Goal: Task Accomplishment & Management: Use online tool/utility

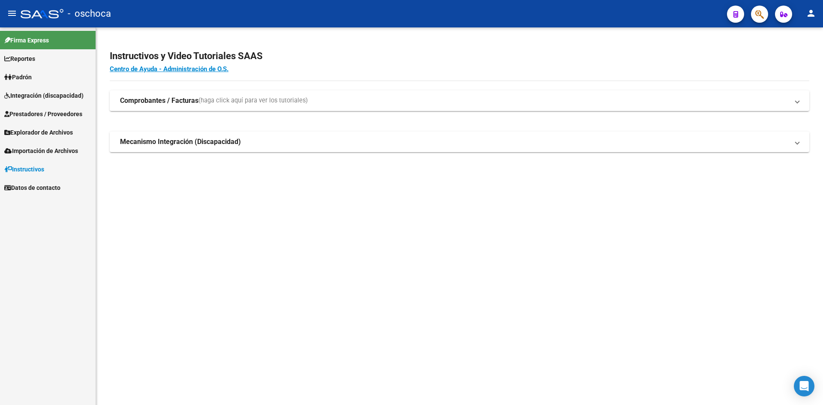
click at [37, 97] on span "Integración (discapacidad)" at bounding box center [43, 95] width 79 height 9
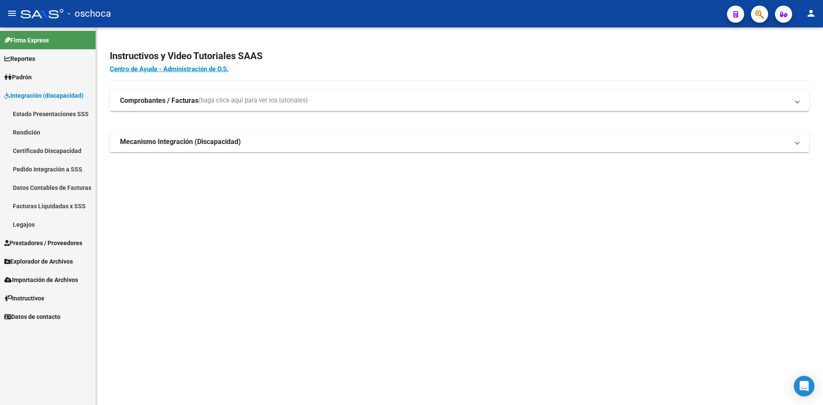
click at [48, 171] on link "Pedido Integración a SSS" at bounding box center [48, 169] width 96 height 18
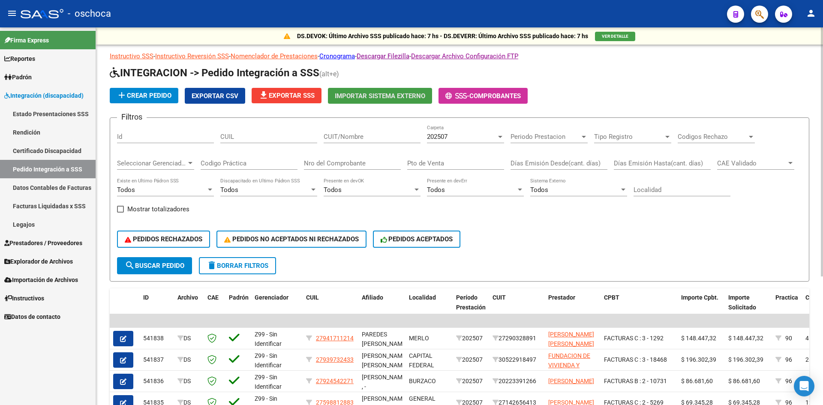
click at [384, 97] on span "Importar Sistema Externo" at bounding box center [380, 96] width 90 height 8
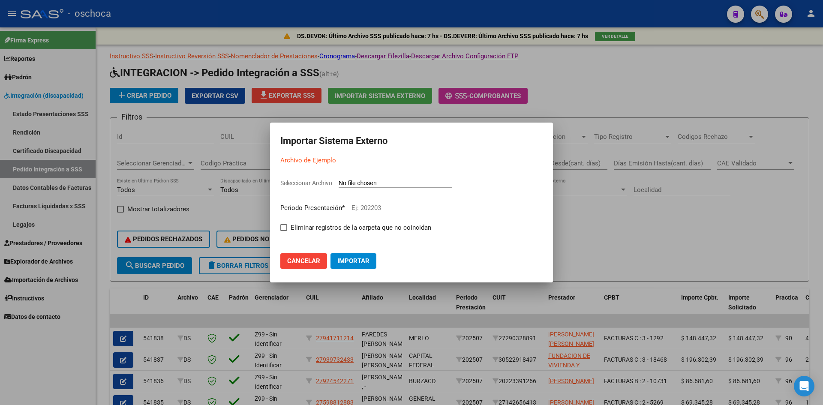
click at [389, 184] on input "Seleccionar Archivo" at bounding box center [396, 184] width 114 height 8
type input "C:\fakepath\105804_ds01_202507_2.TXT"
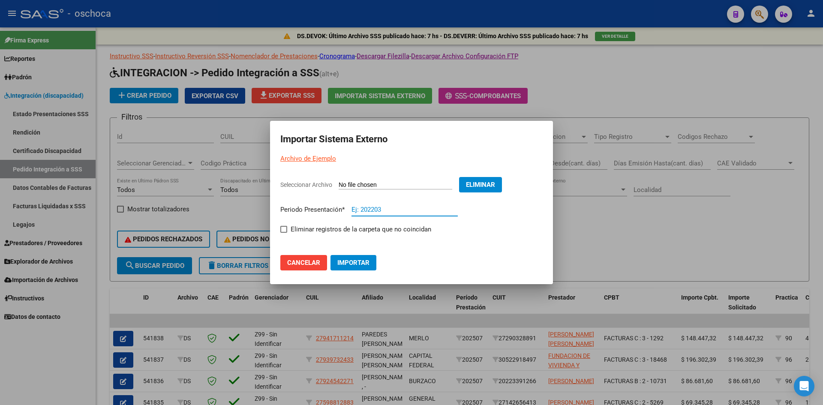
click at [381, 211] on input "Ej: 202203" at bounding box center [405, 210] width 106 height 8
type input "202507"
click at [284, 226] on span at bounding box center [283, 229] width 7 height 7
click at [284, 233] on input "Eliminar registros de la carpeta que no coincidan" at bounding box center [283, 233] width 0 height 0
checkbox input "true"
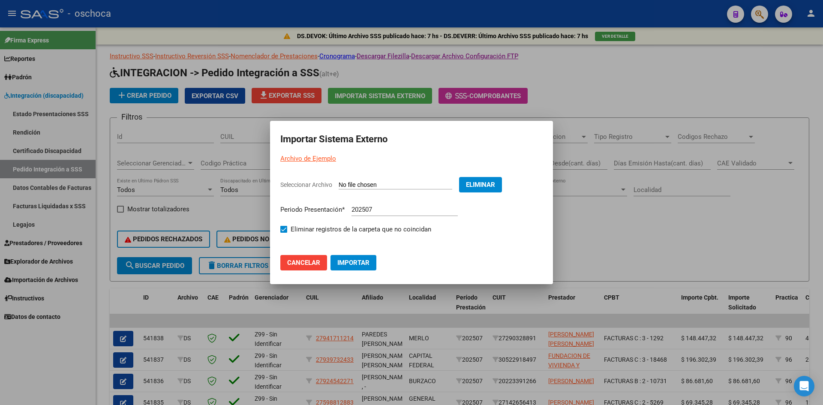
click at [356, 265] on span "Importar" at bounding box center [353, 263] width 32 height 8
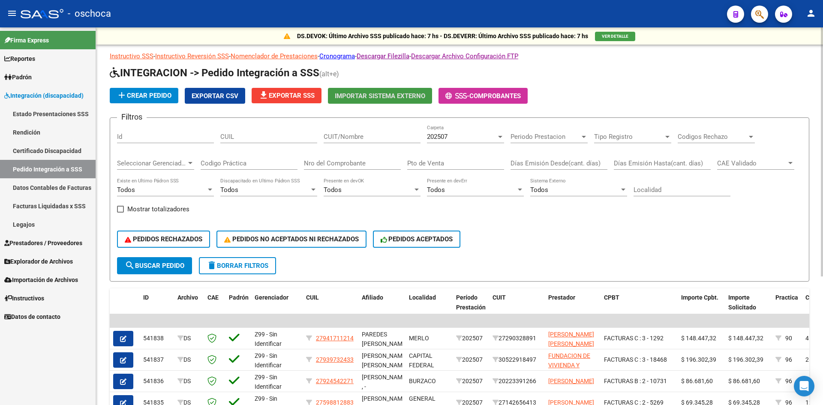
click at [300, 98] on span "file_download Exportar SSS" at bounding box center [286, 96] width 56 height 8
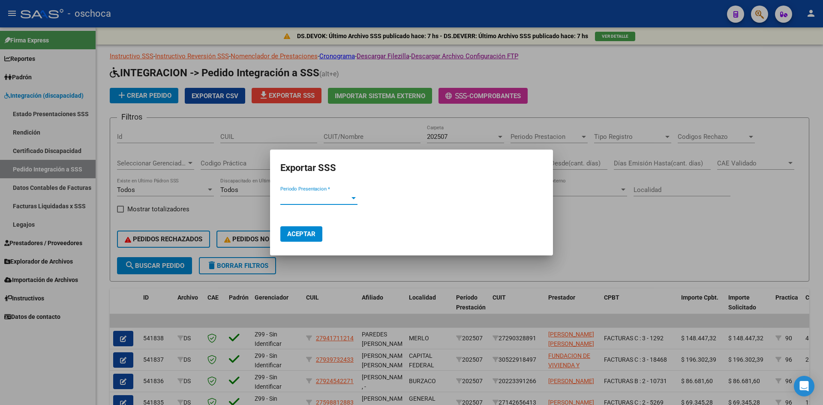
click at [319, 197] on span "Periodo Presentacion *" at bounding box center [314, 198] width 69 height 8
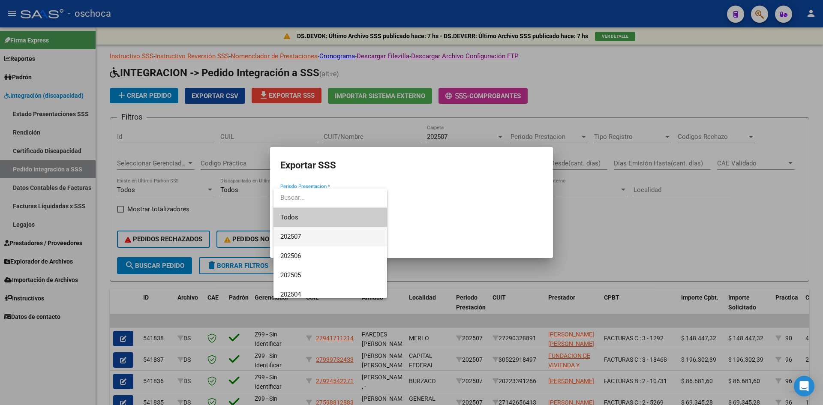
click at [306, 238] on span "202507" at bounding box center [330, 236] width 100 height 19
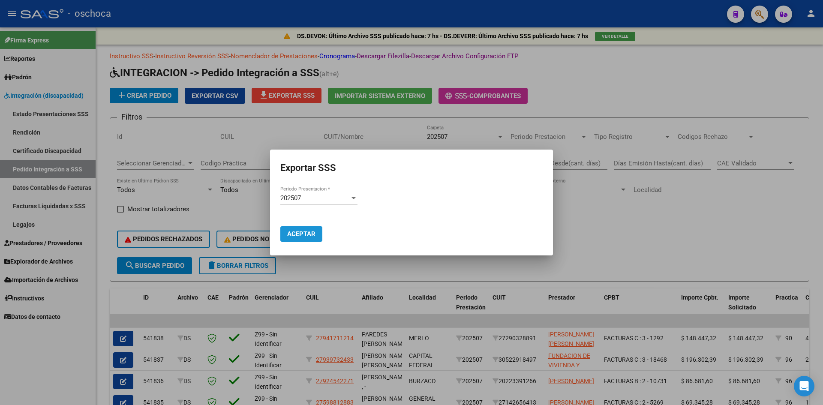
click at [302, 237] on span "Aceptar" at bounding box center [301, 234] width 28 height 8
